Goal: Browse casually

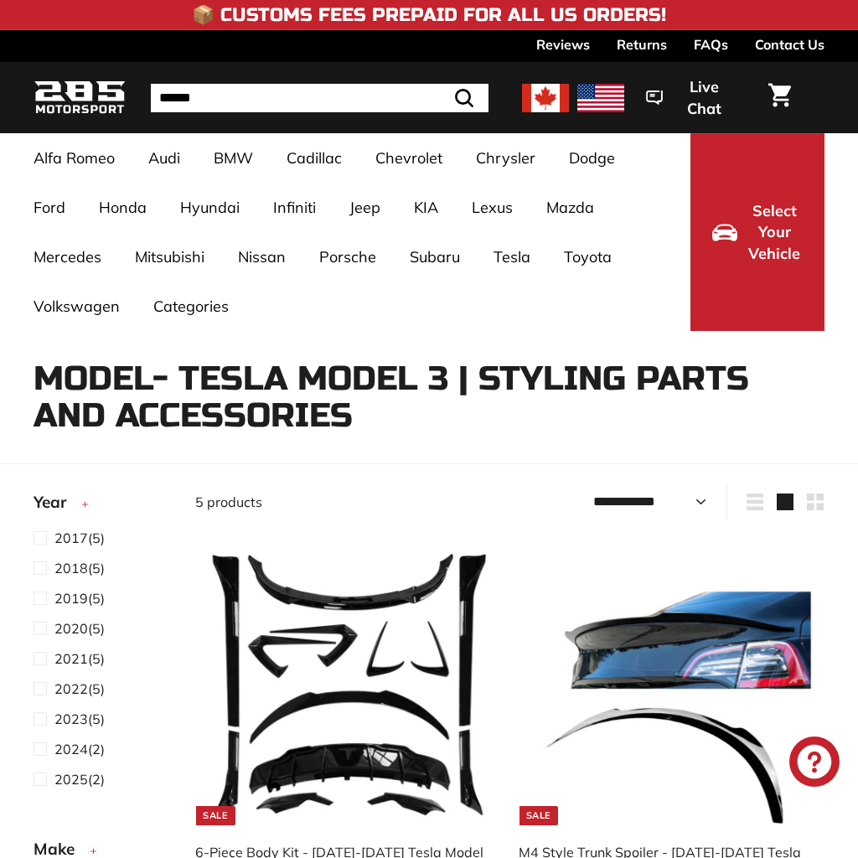
select select "**********"
